Goal: Task Accomplishment & Management: Manage account settings

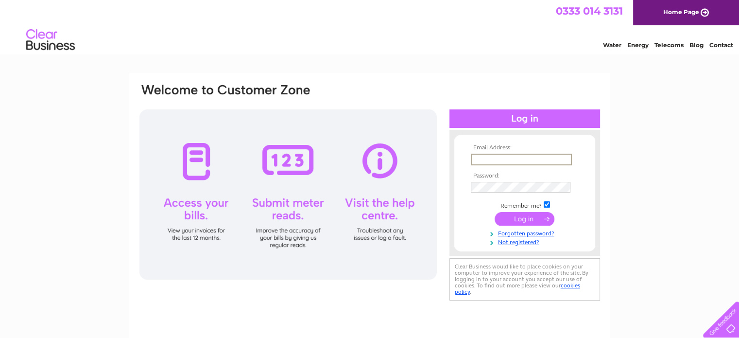
click at [508, 160] on input "text" at bounding box center [521, 160] width 101 height 12
click at [525, 161] on input "text" at bounding box center [521, 160] width 101 height 12
type input "jill@evolutionbps.co.uk"
click at [526, 217] on input "submit" at bounding box center [525, 218] width 60 height 14
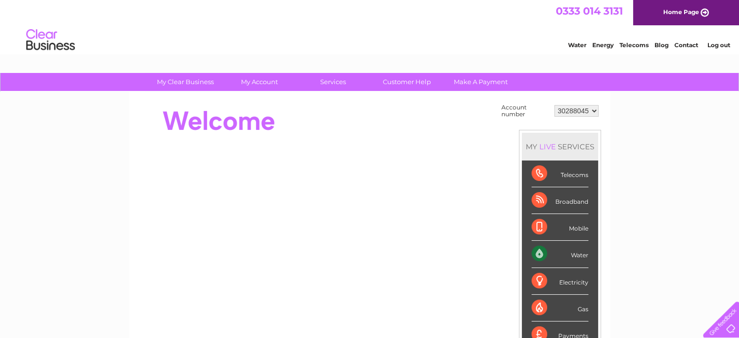
click at [578, 256] on div "Water" at bounding box center [559, 253] width 57 height 27
click at [539, 250] on div "Water" at bounding box center [559, 253] width 57 height 27
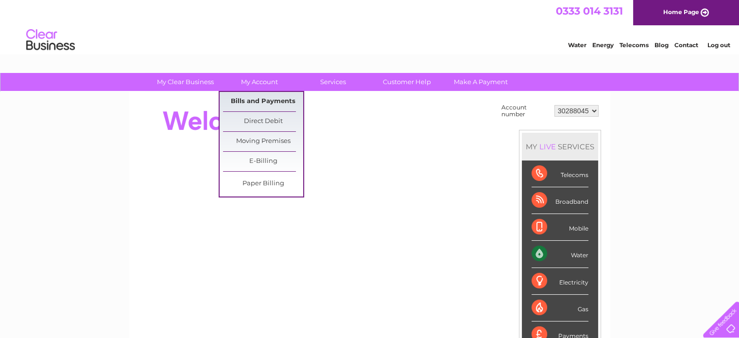
click at [263, 101] on link "Bills and Payments" at bounding box center [263, 101] width 80 height 19
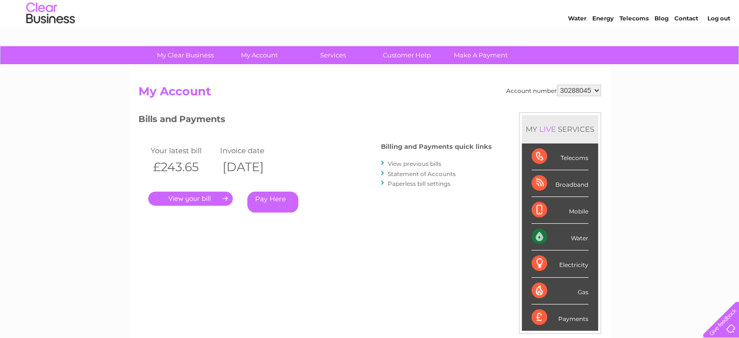
scroll to position [27, 0]
click at [220, 194] on link "." at bounding box center [190, 198] width 85 height 14
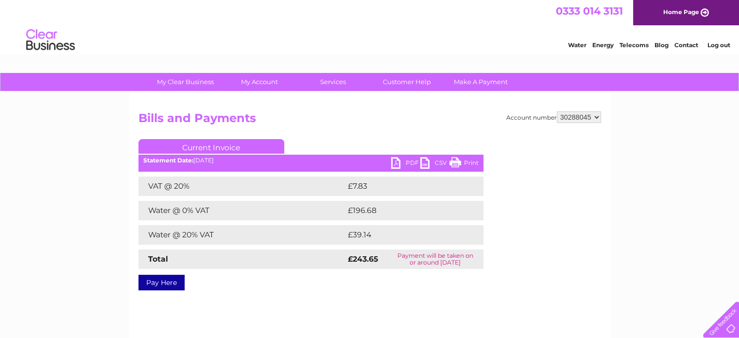
click at [460, 161] on link "Print" at bounding box center [463, 164] width 29 height 14
drag, startPoint x: 376, startPoint y: 257, endPoint x: 343, endPoint y: 258, distance: 32.1
click at [343, 258] on tr "Total £243.65 Payment will be taken on or around 11 September 2025" at bounding box center [310, 258] width 345 height 19
copy tr "£243.65"
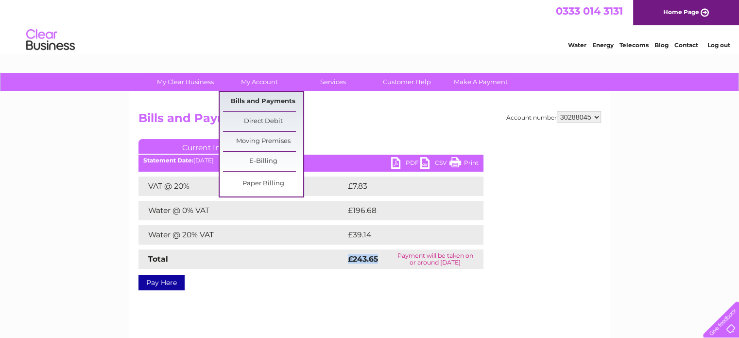
click at [262, 102] on link "Bills and Payments" at bounding box center [263, 101] width 80 height 19
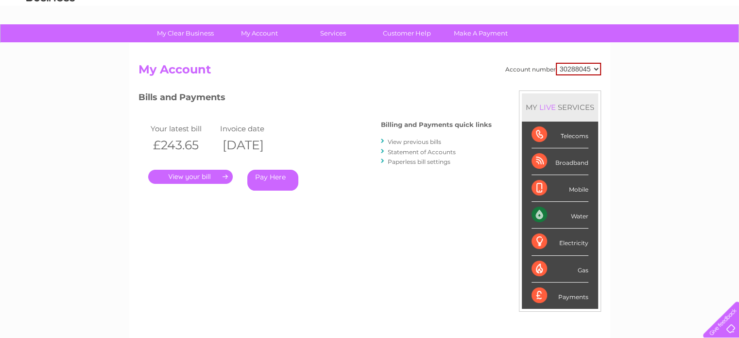
scroll to position [48, 0]
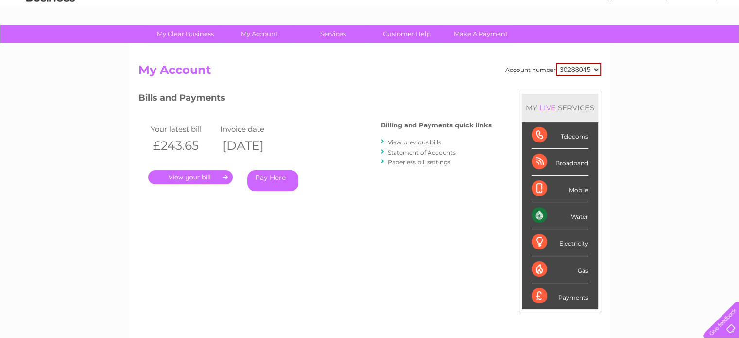
click at [189, 203] on div "Your latest bill Invoice date £243.65 02/09/2025 . Pay Here" at bounding box center [245, 159] width 214 height 92
click at [203, 178] on link "." at bounding box center [190, 177] width 85 height 14
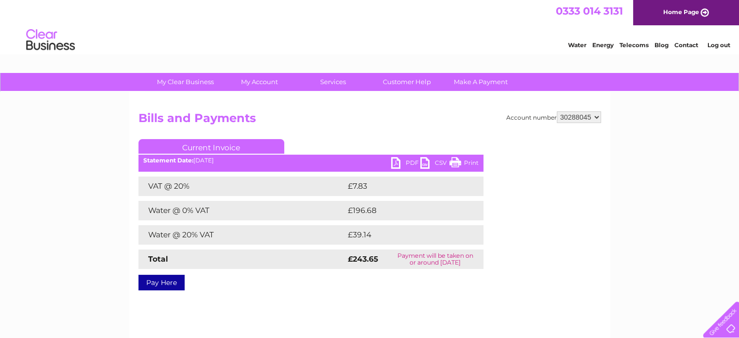
click at [225, 141] on link "Current Invoice" at bounding box center [211, 146] width 146 height 15
click at [229, 146] on link "Current Invoice" at bounding box center [211, 146] width 146 height 15
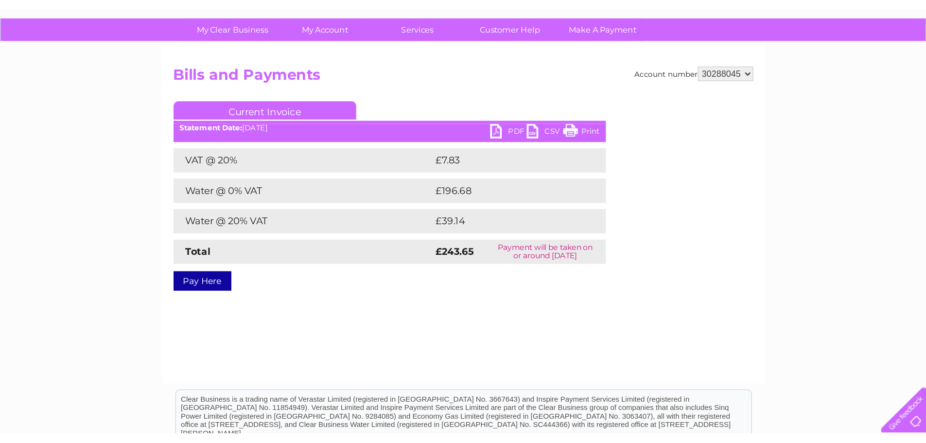
scroll to position [66, 0]
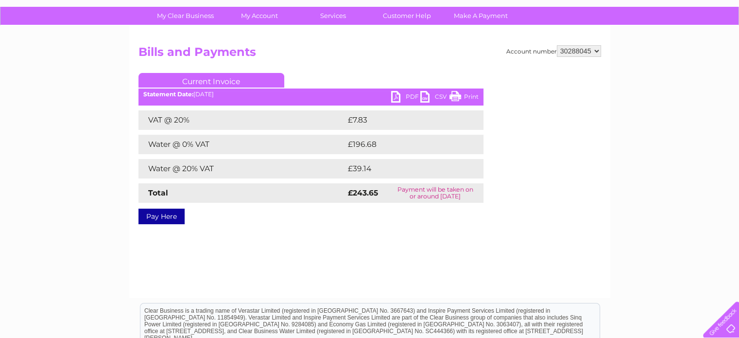
drag, startPoint x: 411, startPoint y: 93, endPoint x: 399, endPoint y: 92, distance: 12.2
drag, startPoint x: 399, startPoint y: 92, endPoint x: 393, endPoint y: 97, distance: 8.3
drag, startPoint x: 393, startPoint y: 97, endPoint x: 428, endPoint y: 20, distance: 84.4
drag, startPoint x: 428, startPoint y: 20, endPoint x: 403, endPoint y: 98, distance: 81.4
drag, startPoint x: 403, startPoint y: 98, endPoint x: 392, endPoint y: 95, distance: 11.5
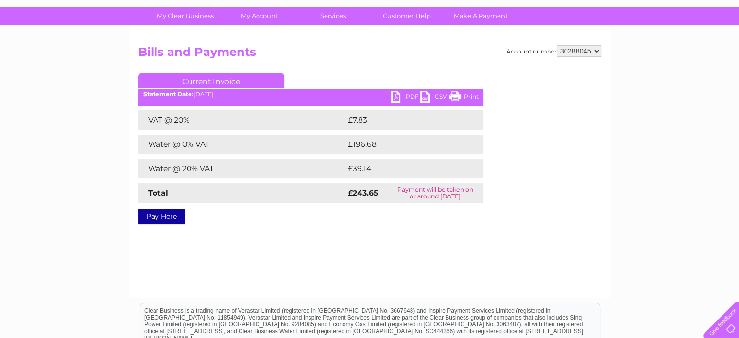
click at [392, 95] on link "PDF" at bounding box center [405, 98] width 29 height 14
